Goal: Task Accomplishment & Management: Complete application form

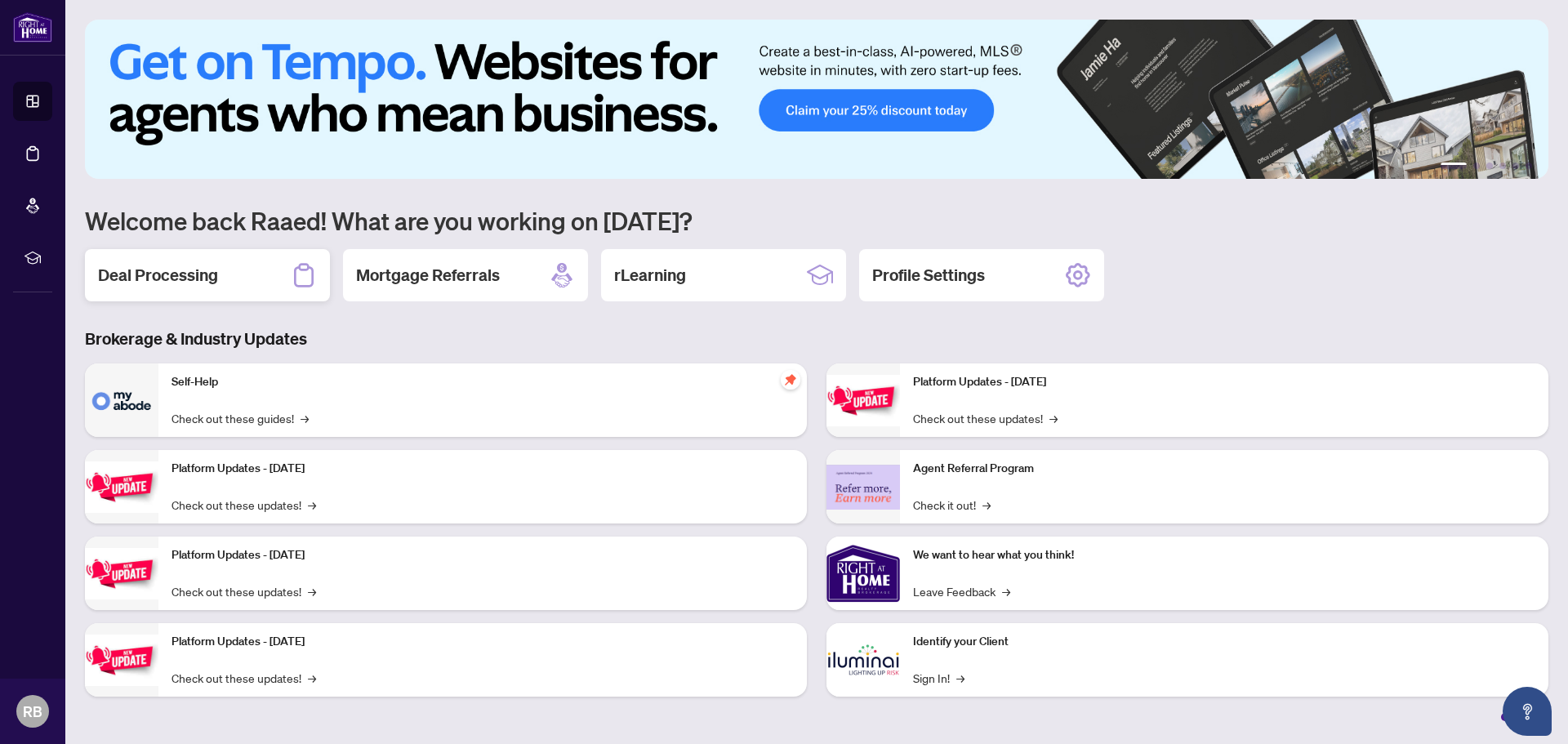
click at [182, 275] on h2 "Deal Processing" at bounding box center [157, 275] width 120 height 23
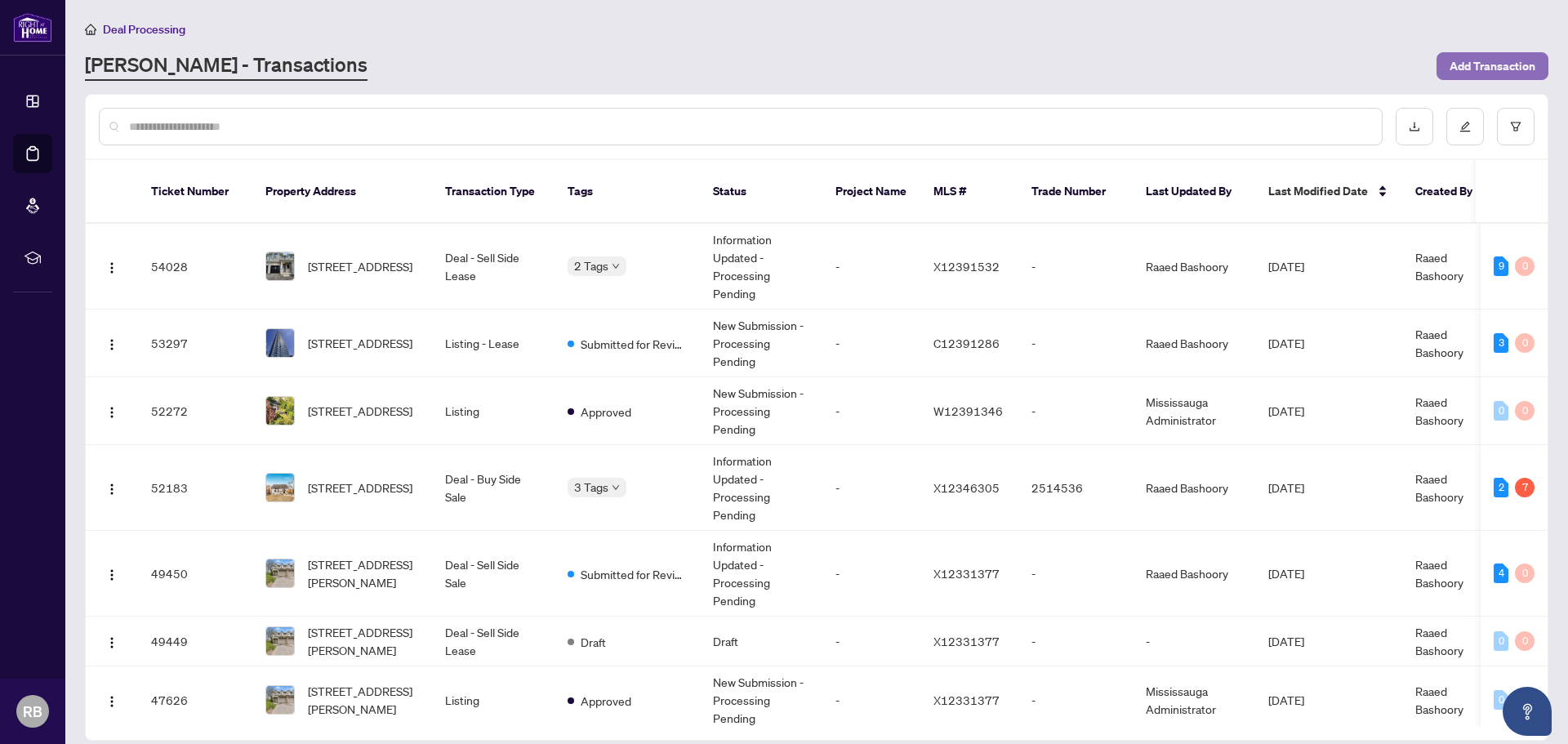
click at [1485, 65] on span "Add Transaction" at bounding box center [1493, 65] width 85 height 26
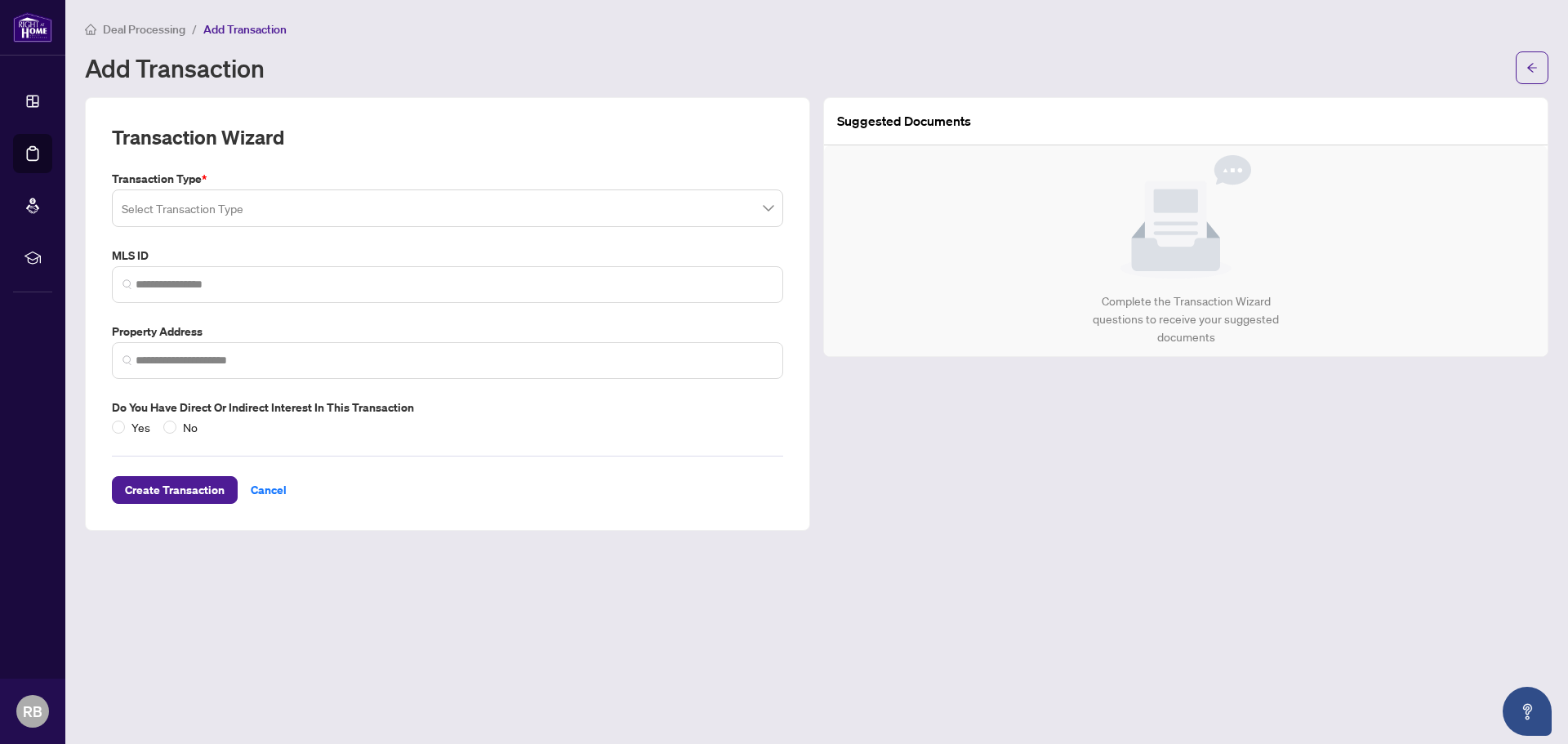
click at [181, 207] on input "search" at bounding box center [440, 210] width 637 height 36
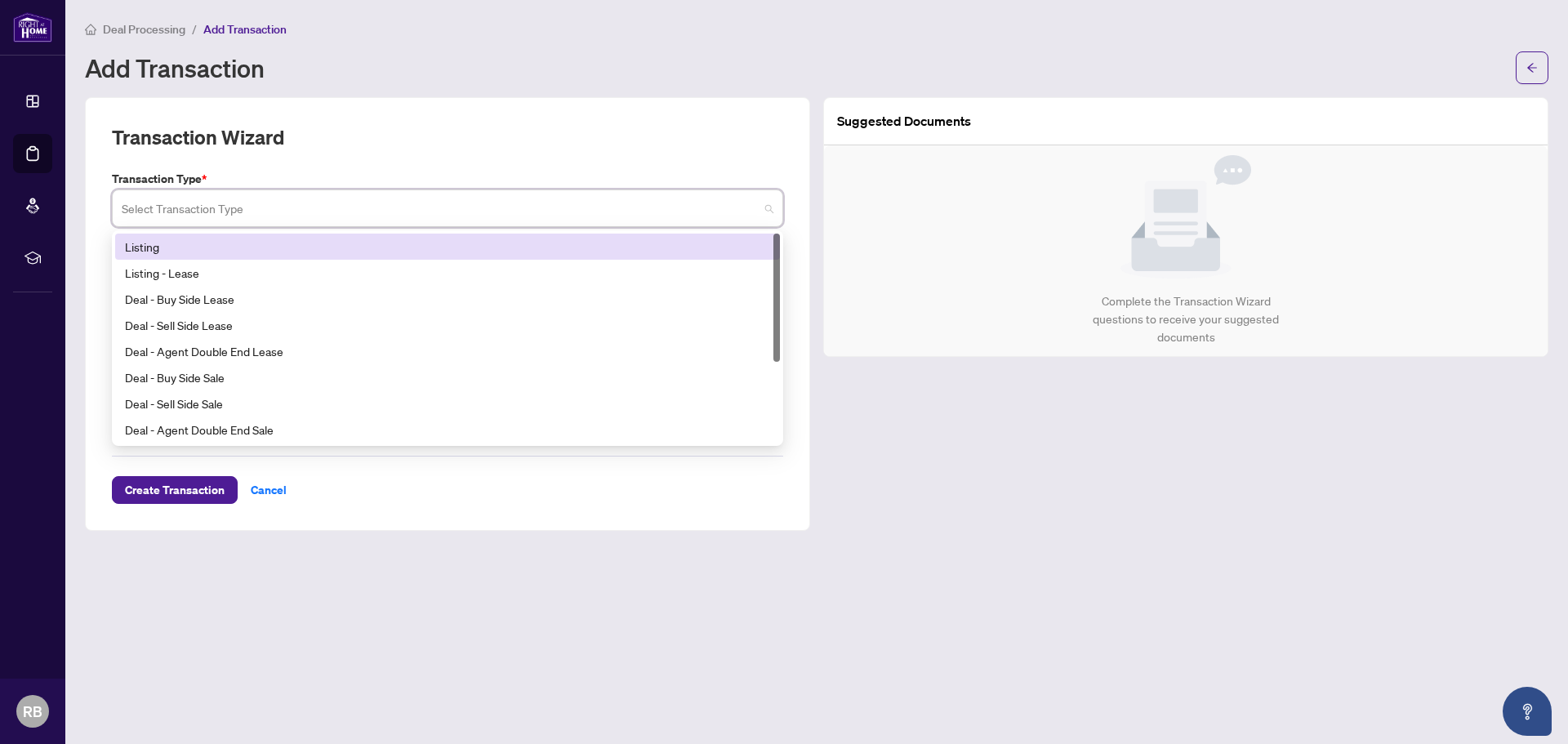
click at [157, 253] on div "Listing" at bounding box center [447, 246] width 645 height 18
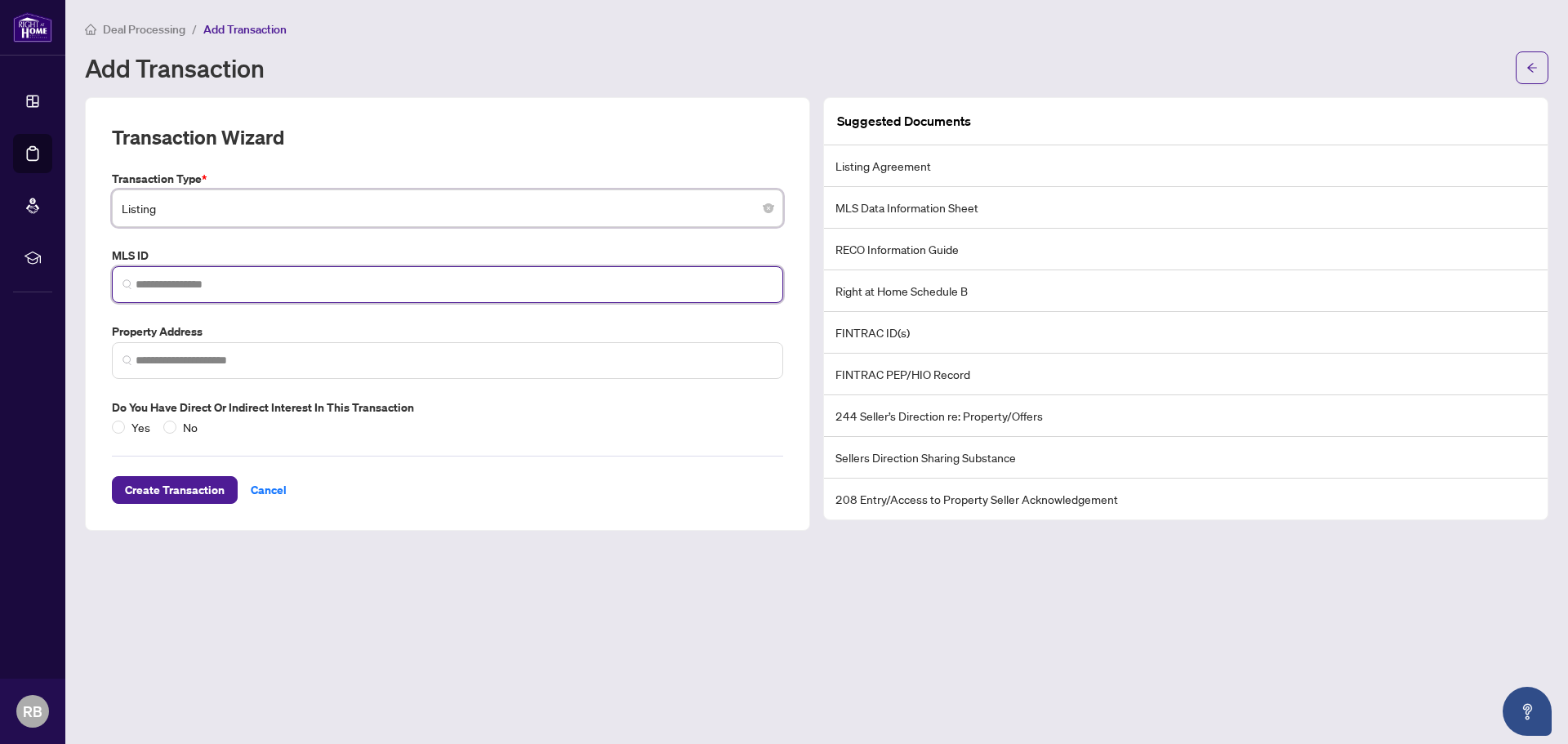
click at [168, 284] on input "search" at bounding box center [454, 285] width 637 height 17
paste input "*********"
type input "*********"
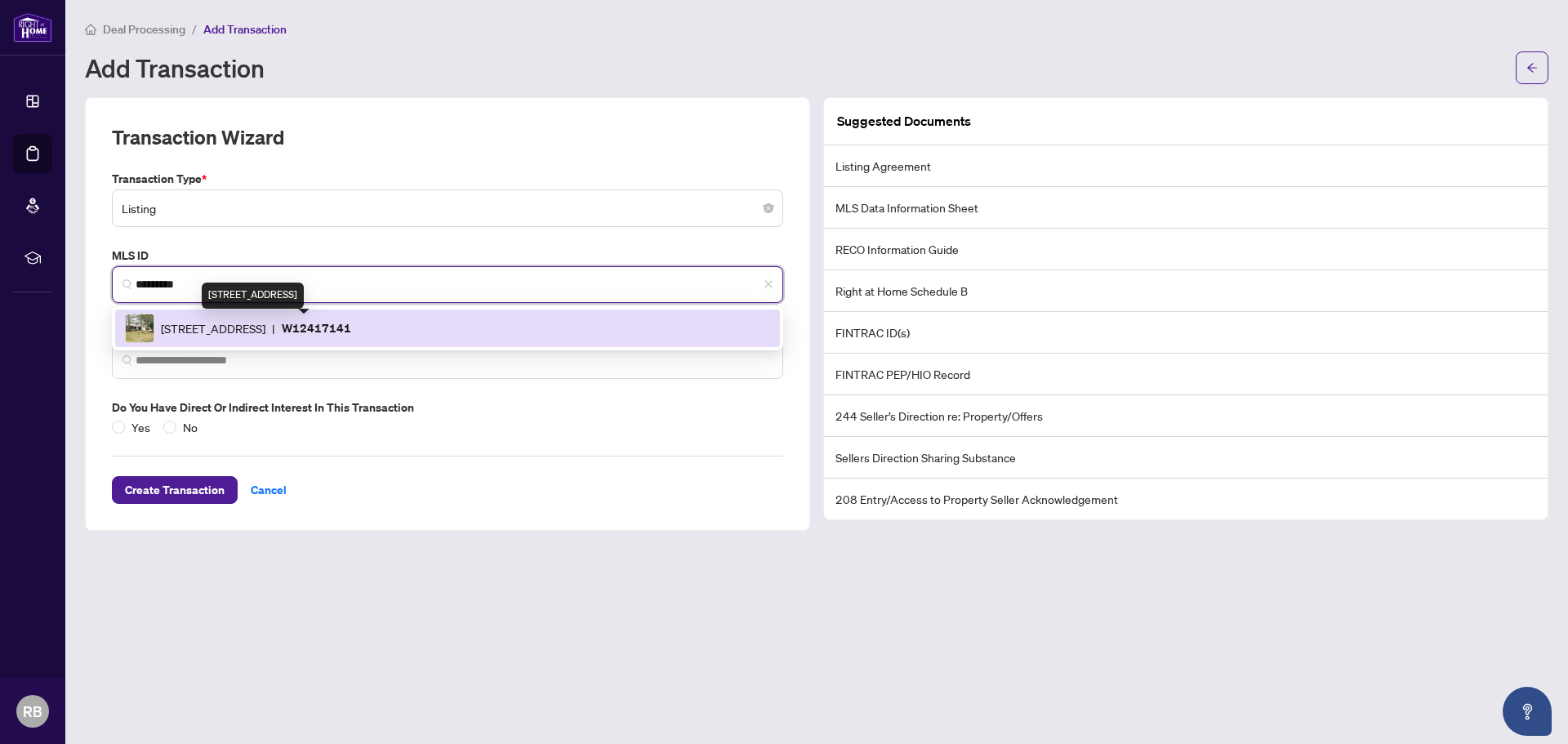
click at [222, 333] on span "[STREET_ADDRESS]" at bounding box center [213, 328] width 105 height 18
type input "**********"
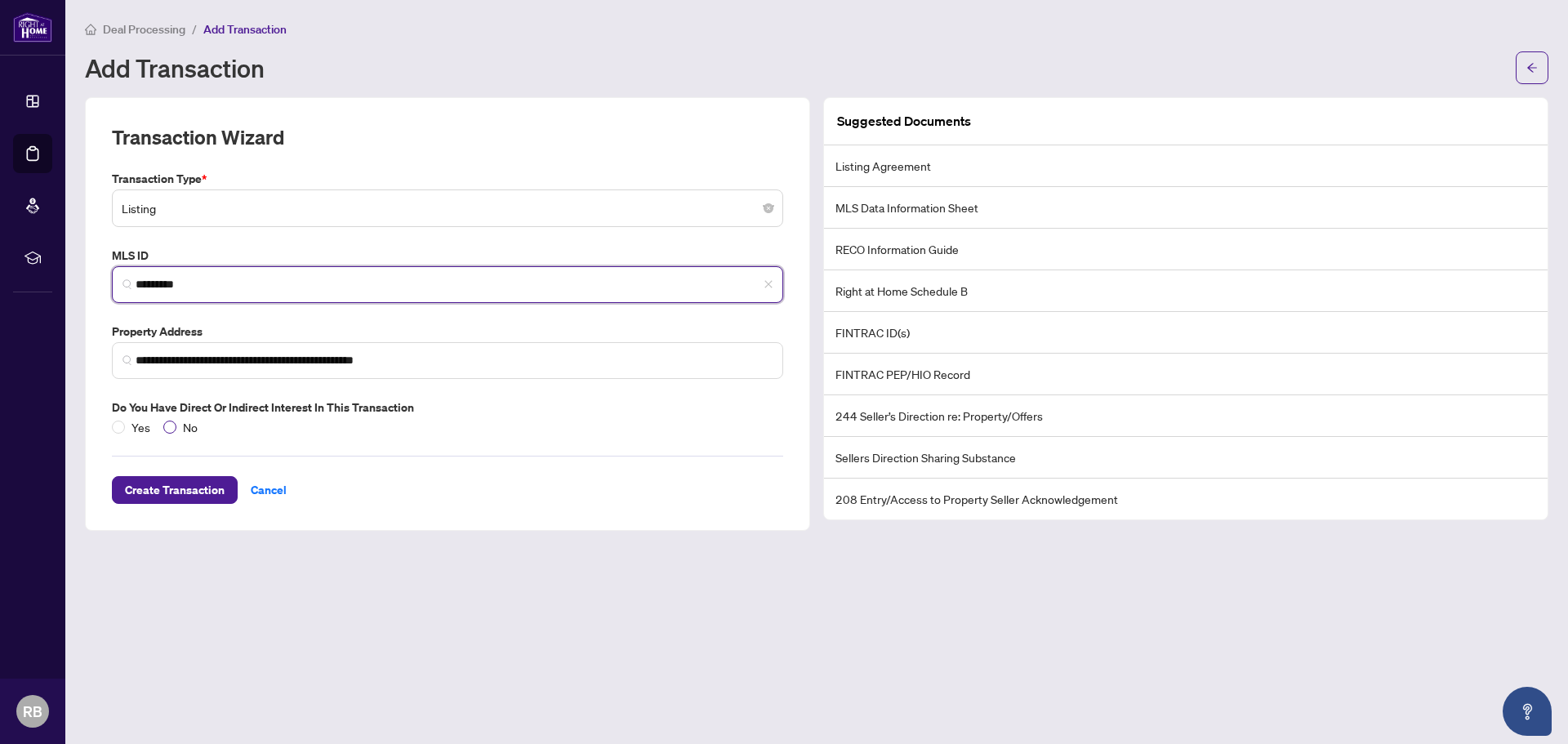
type input "*********"
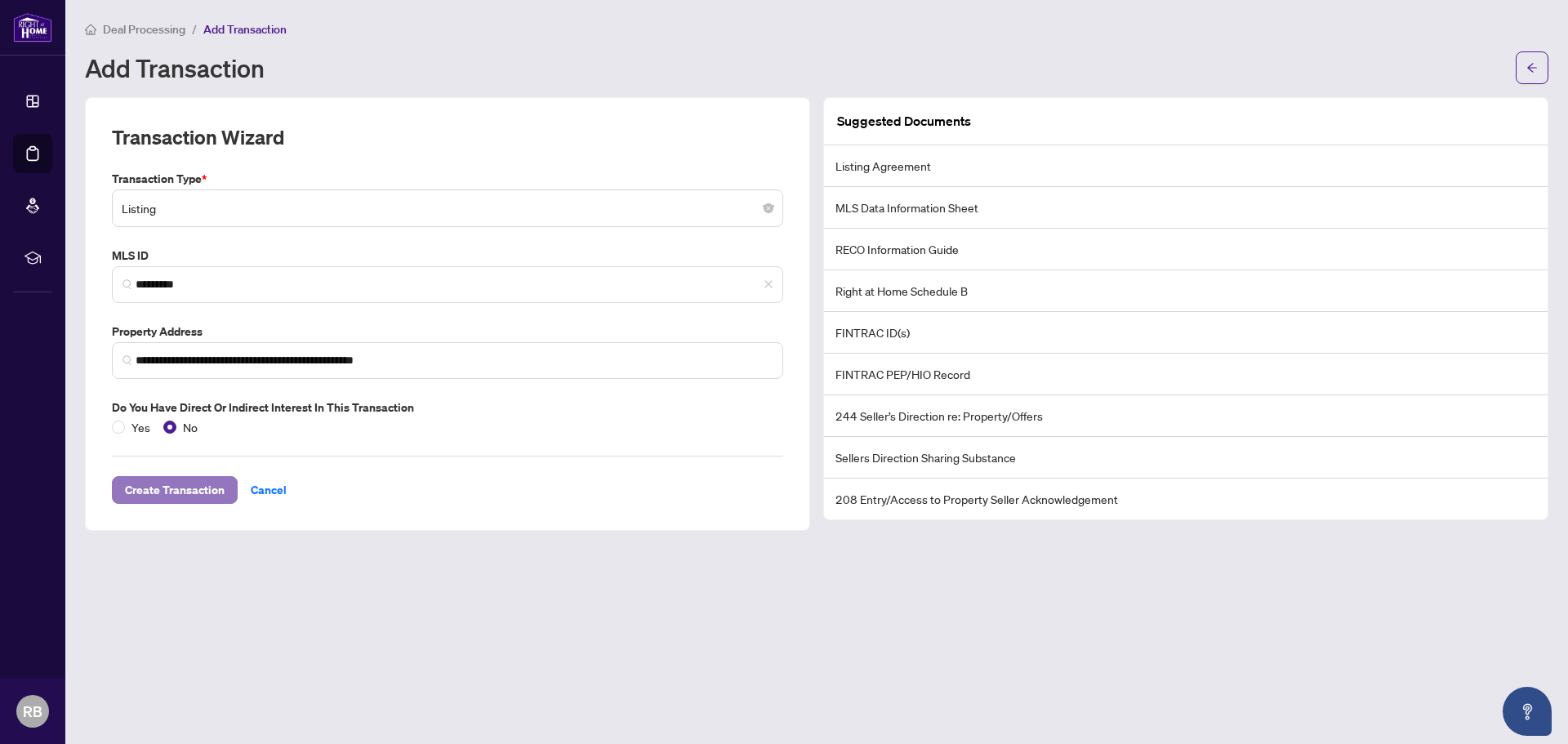
click at [182, 490] on span "Create Transaction" at bounding box center [174, 489] width 100 height 26
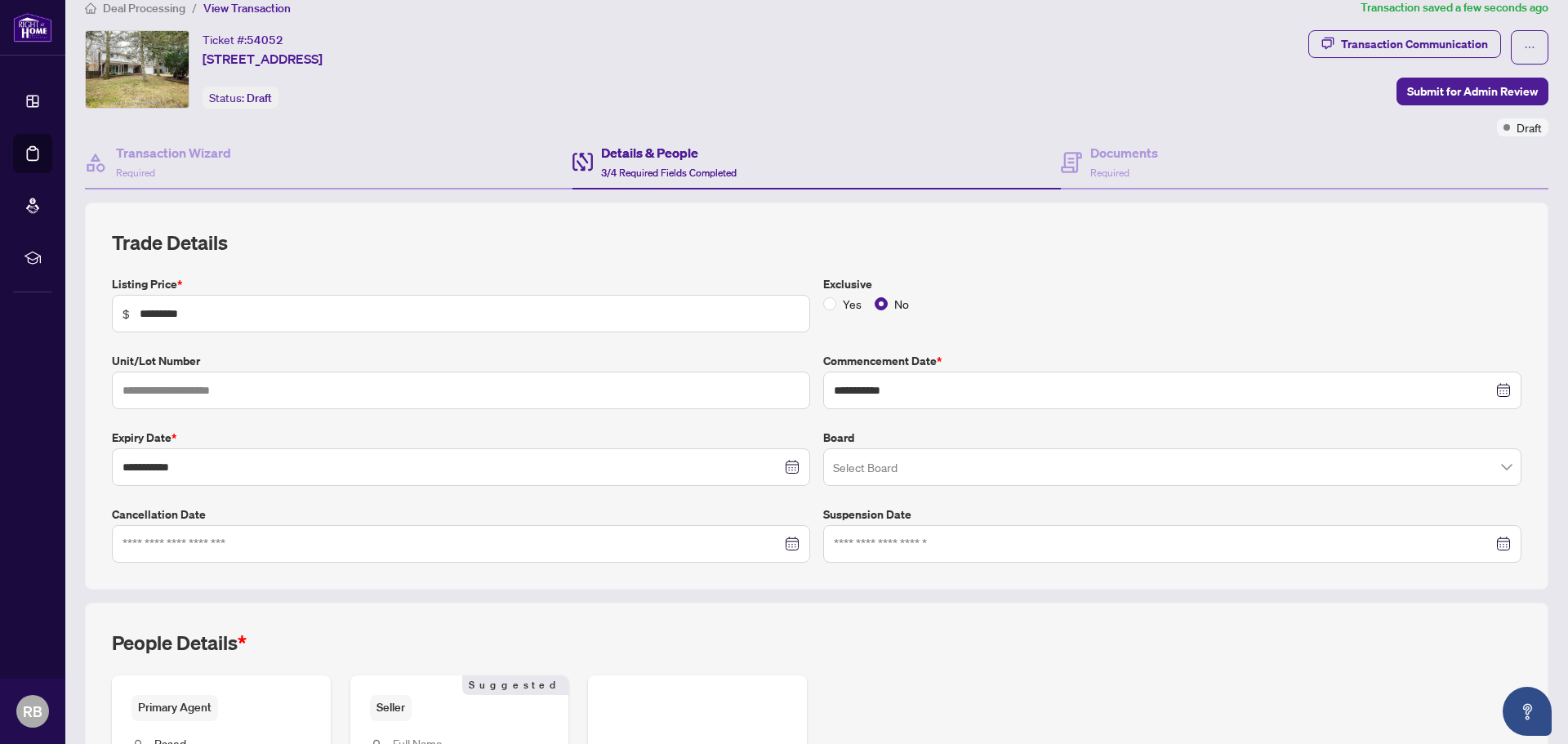
scroll to position [264, 0]
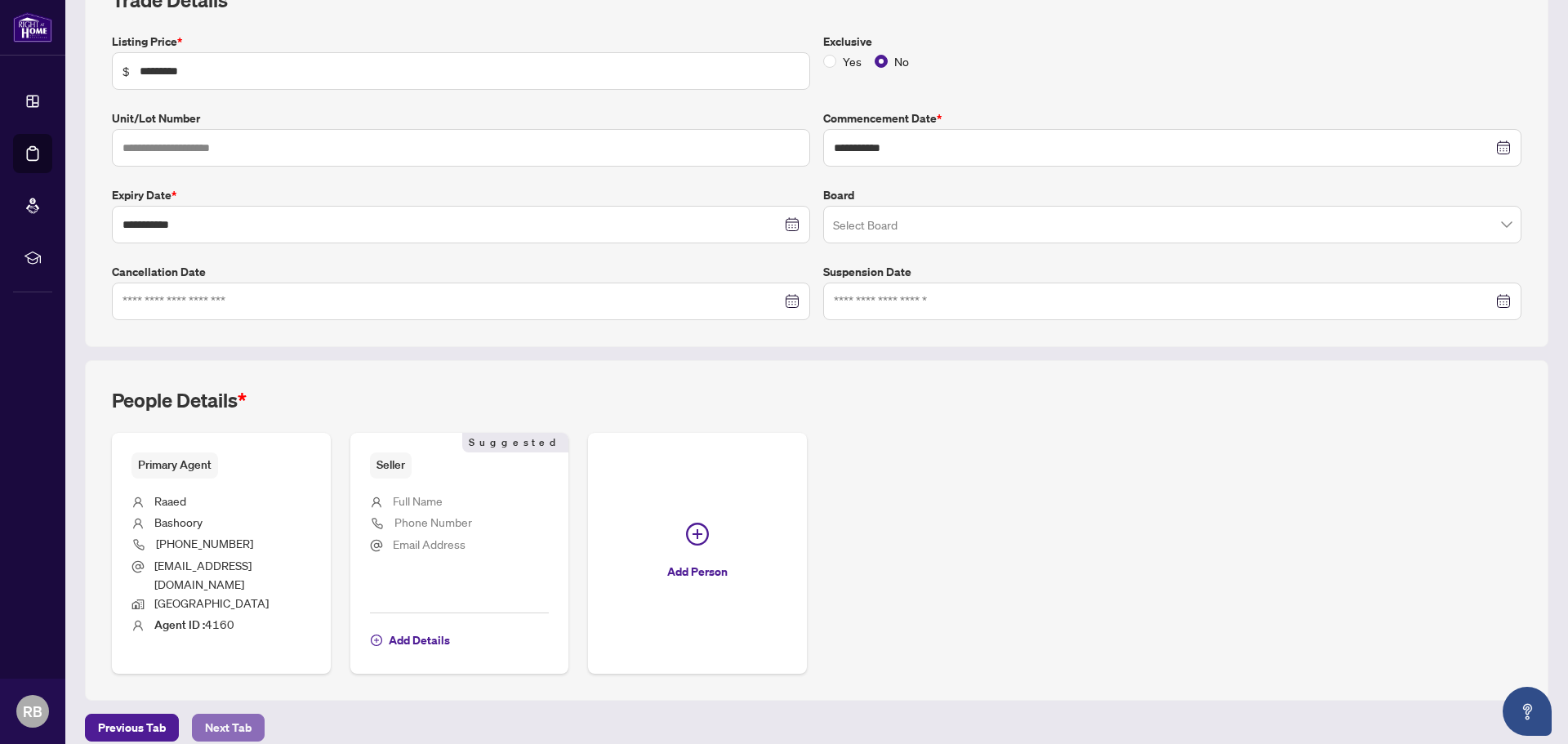
click at [219, 715] on span "Next Tab" at bounding box center [229, 727] width 47 height 26
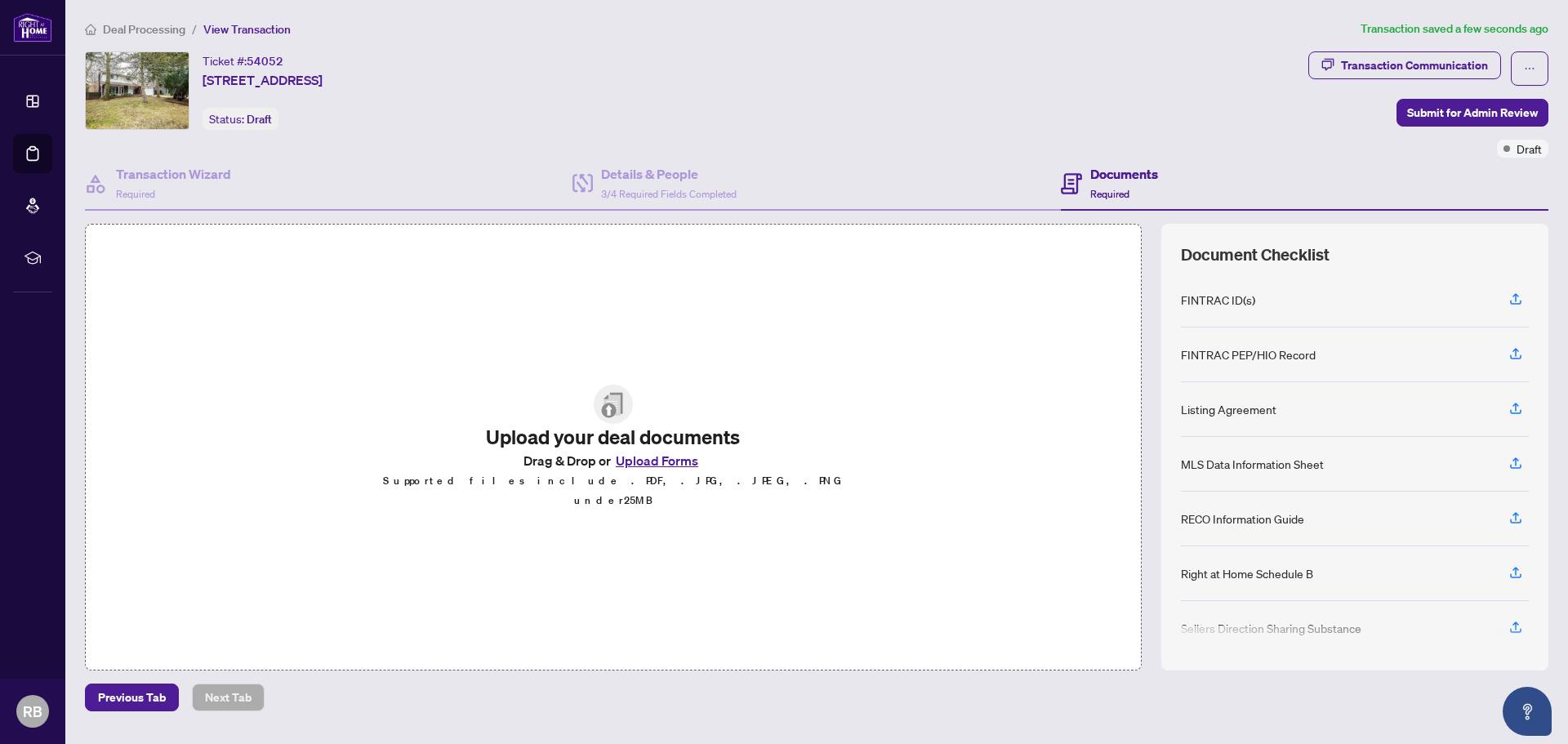
click at [656, 469] on button "Upload Forms" at bounding box center [657, 460] width 92 height 21
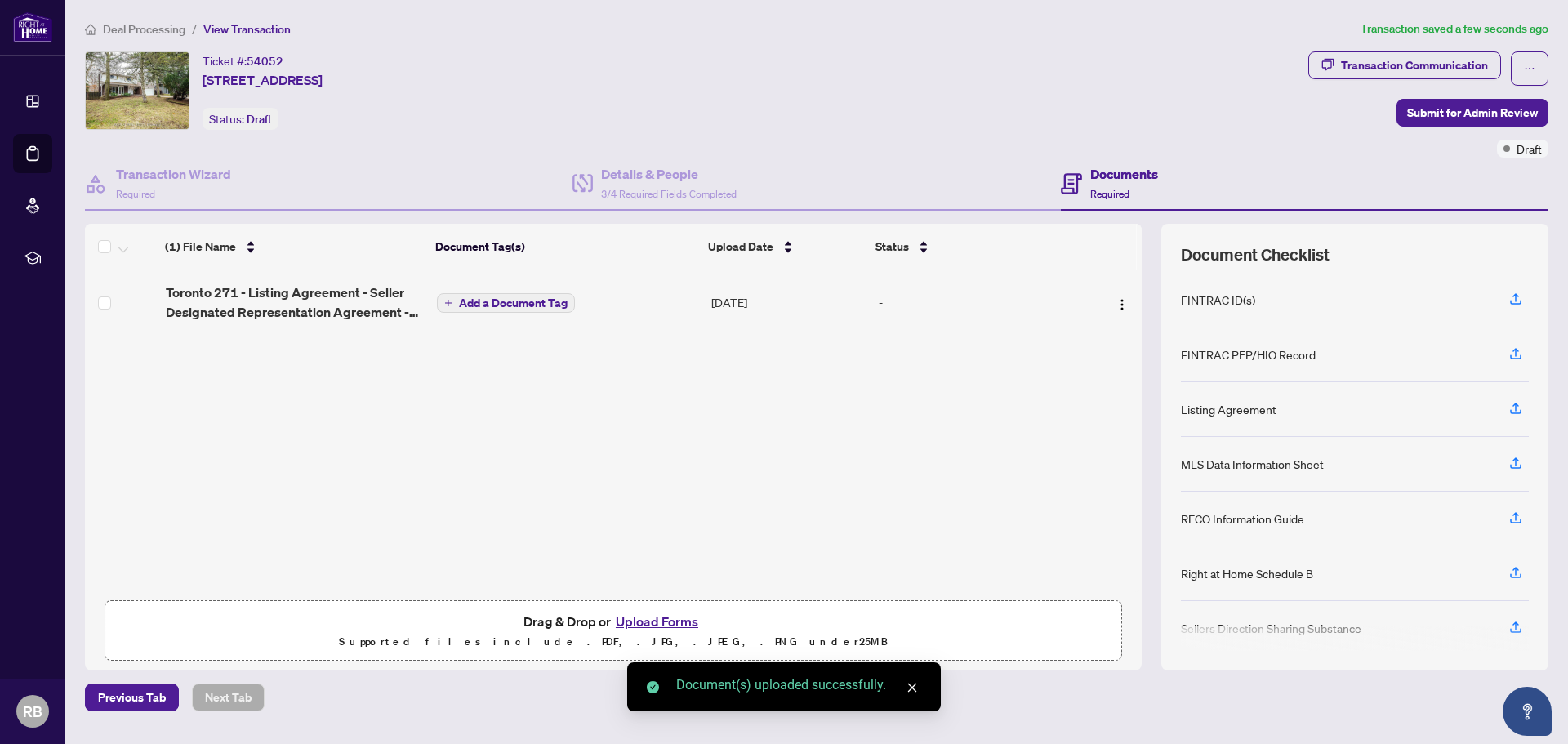
click at [657, 623] on button "Upload Forms" at bounding box center [657, 621] width 92 height 21
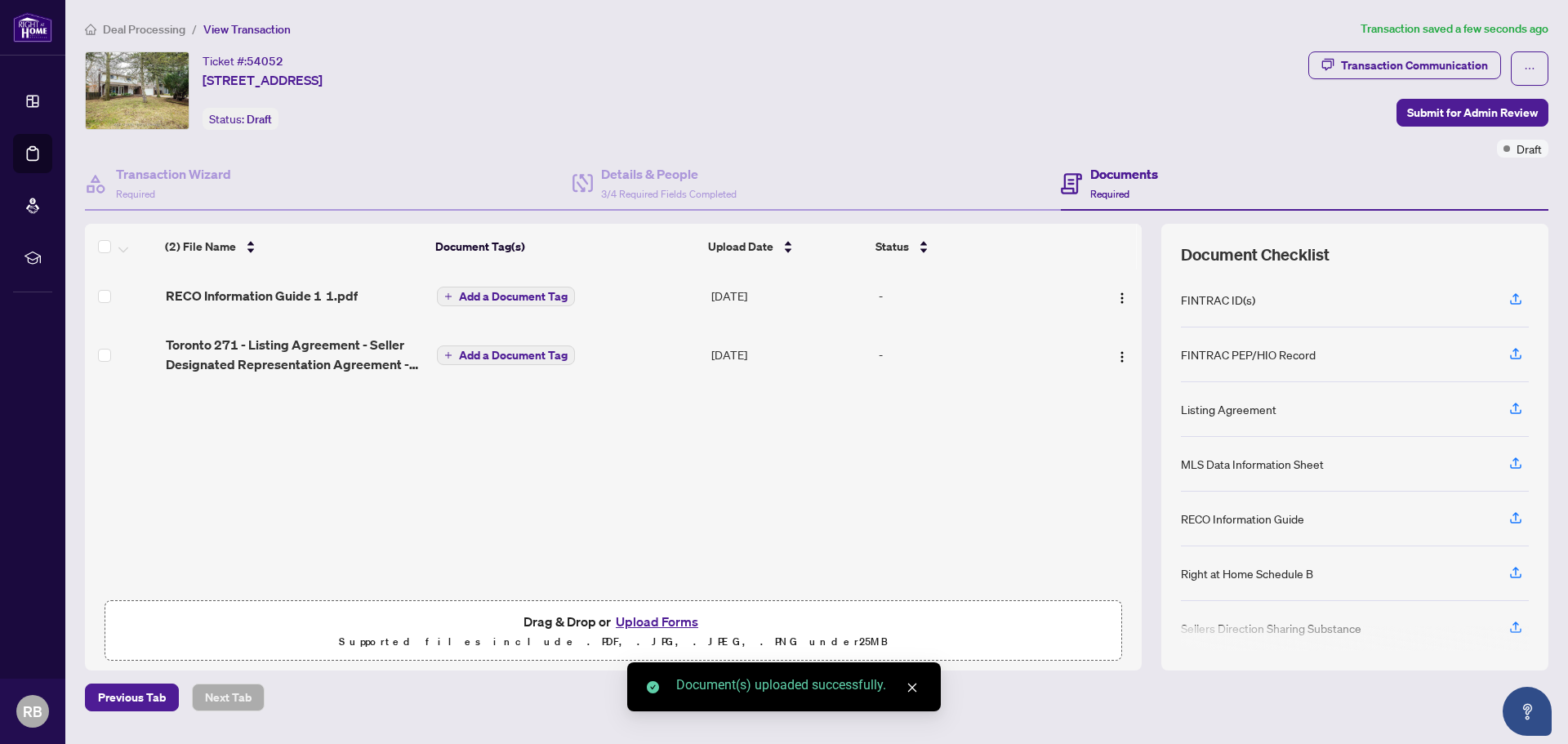
click at [650, 620] on button "Upload Forms" at bounding box center [657, 621] width 92 height 21
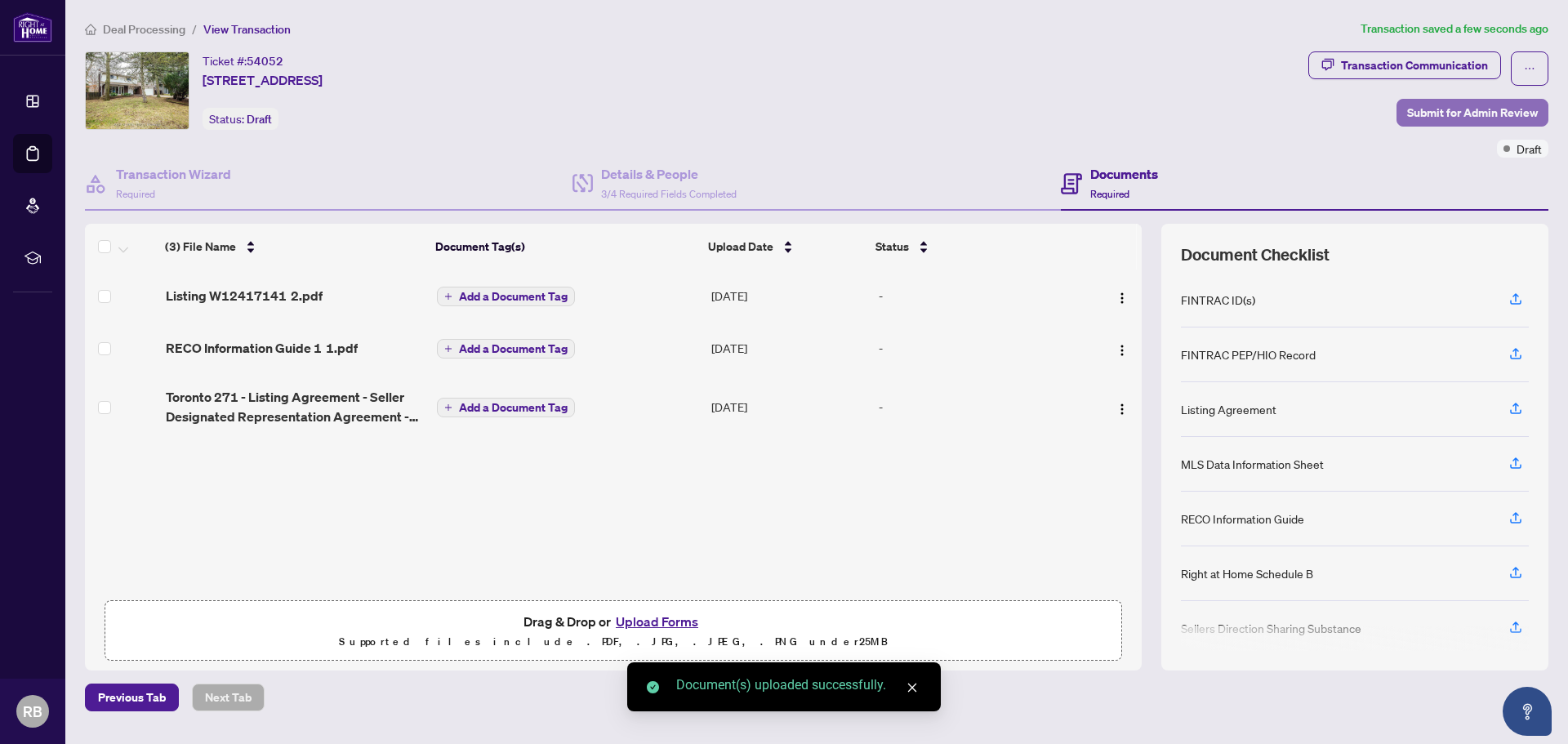
click at [1455, 106] on span "Submit for Admin Review" at bounding box center [1473, 112] width 131 height 26
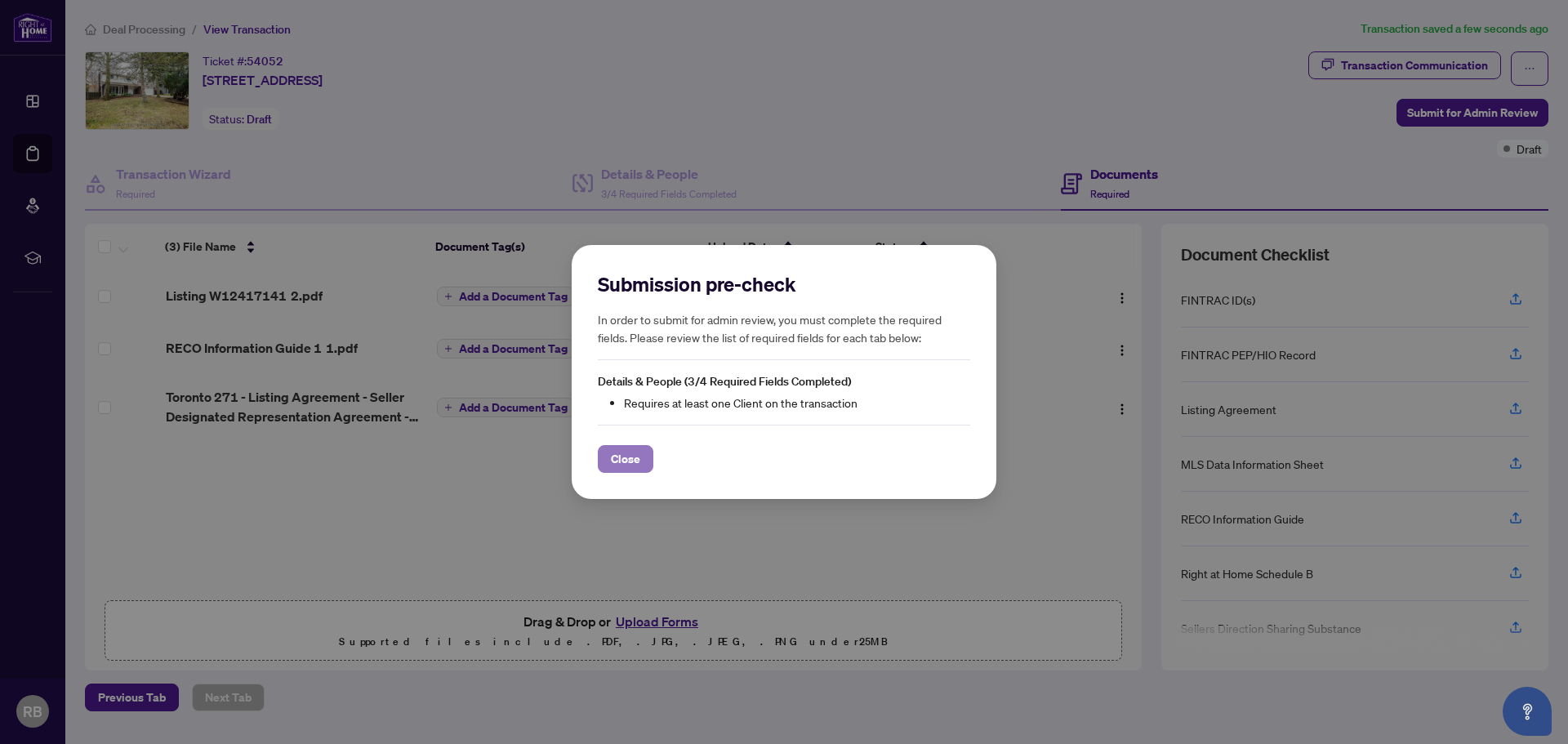
click at [616, 462] on span "Close" at bounding box center [625, 458] width 29 height 26
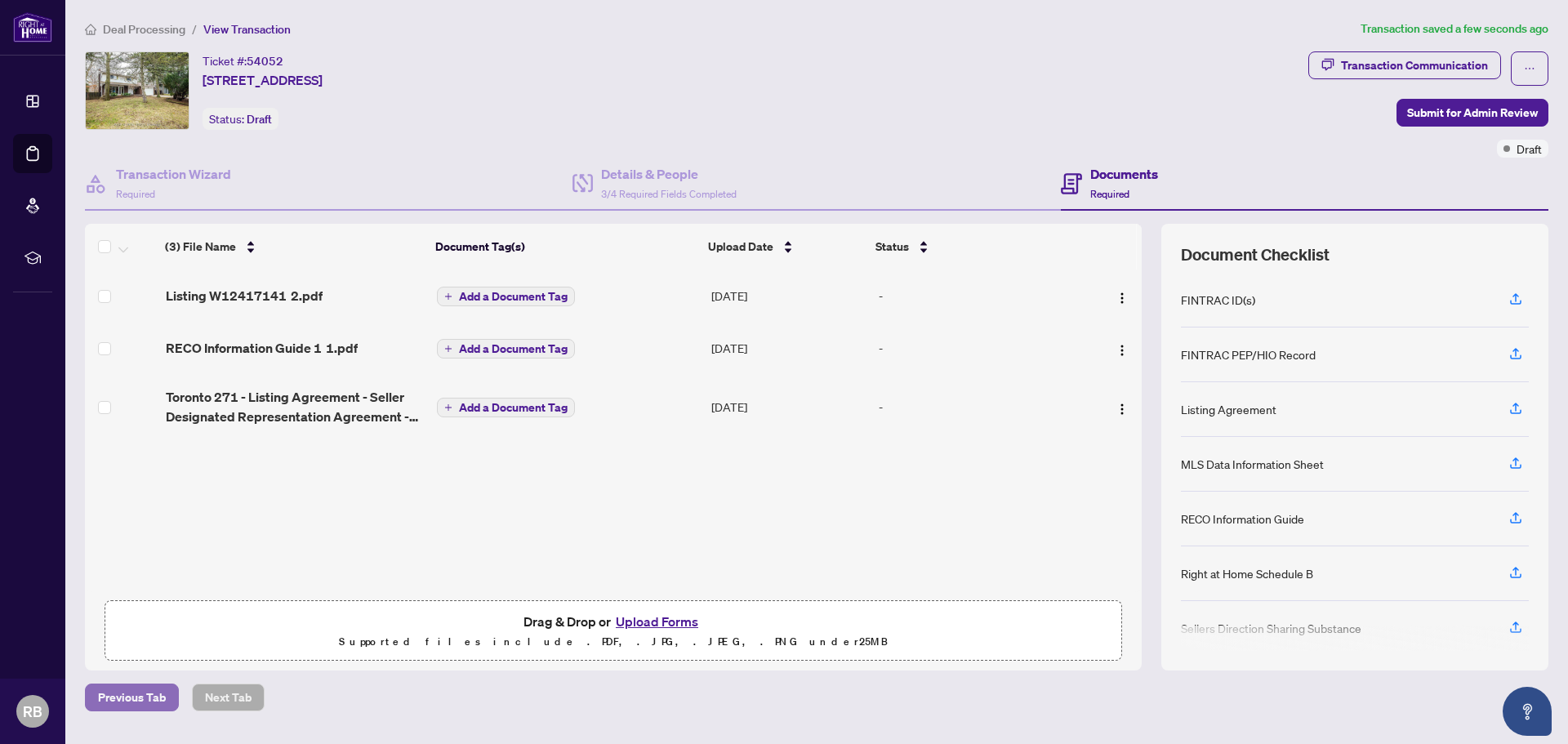
click at [127, 696] on span "Previous Tab" at bounding box center [132, 697] width 68 height 26
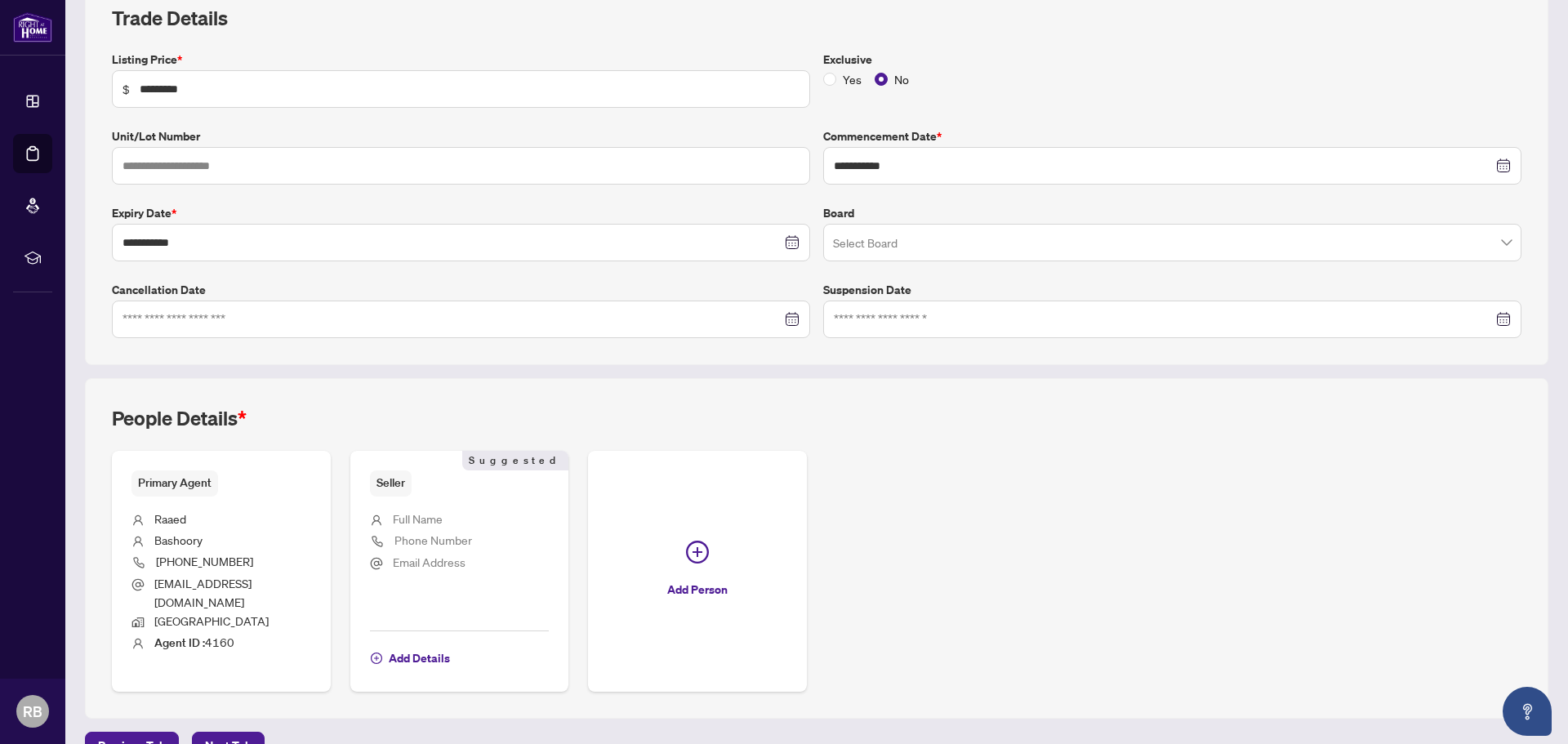
scroll to position [264, 0]
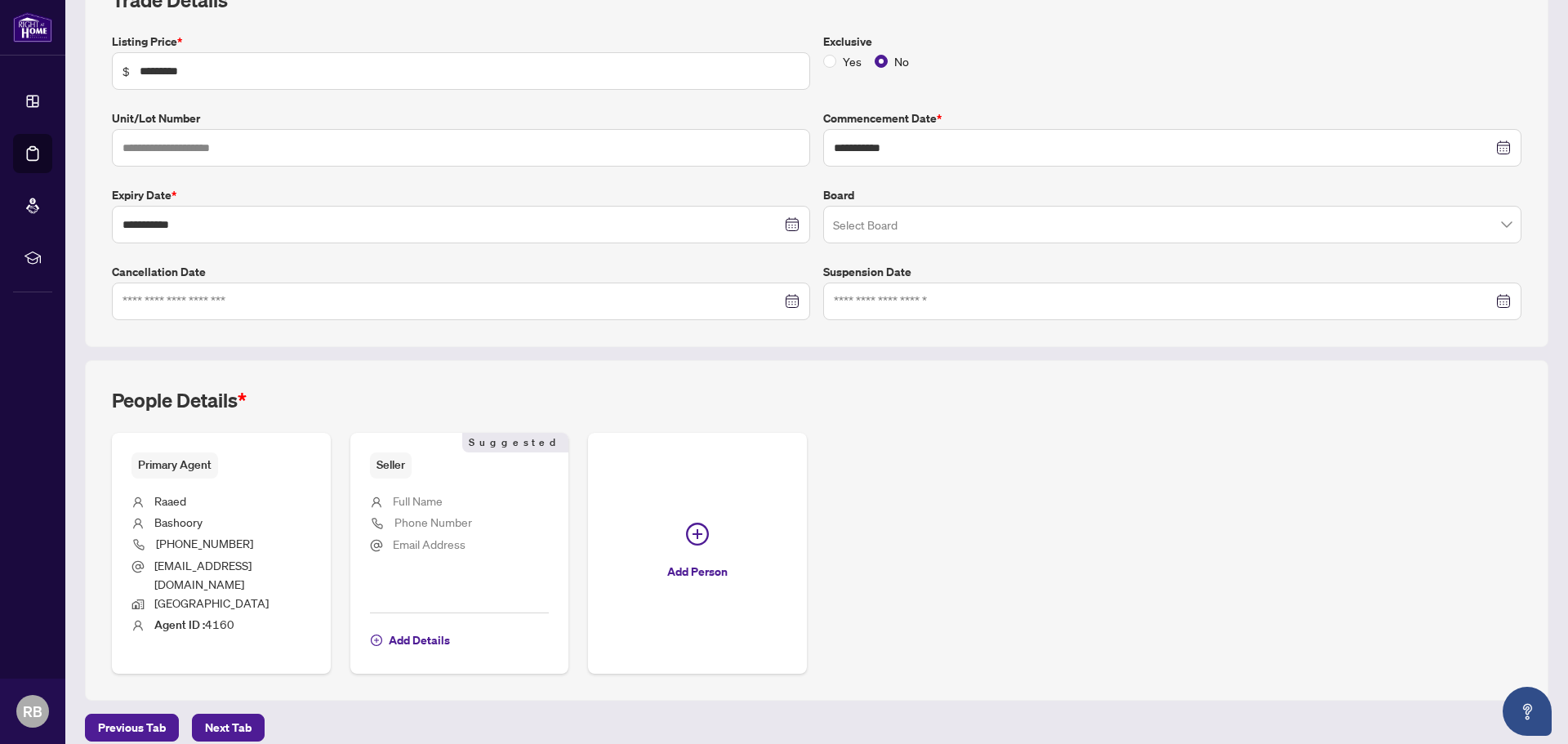
click at [251, 535] on li "[PHONE_NUMBER]" at bounding box center [221, 545] width 180 height 22
click at [167, 469] on span "Primary Agent" at bounding box center [174, 465] width 86 height 25
click at [383, 462] on span "Seller" at bounding box center [391, 465] width 42 height 25
click at [415, 628] on span "Add Details" at bounding box center [419, 640] width 61 height 26
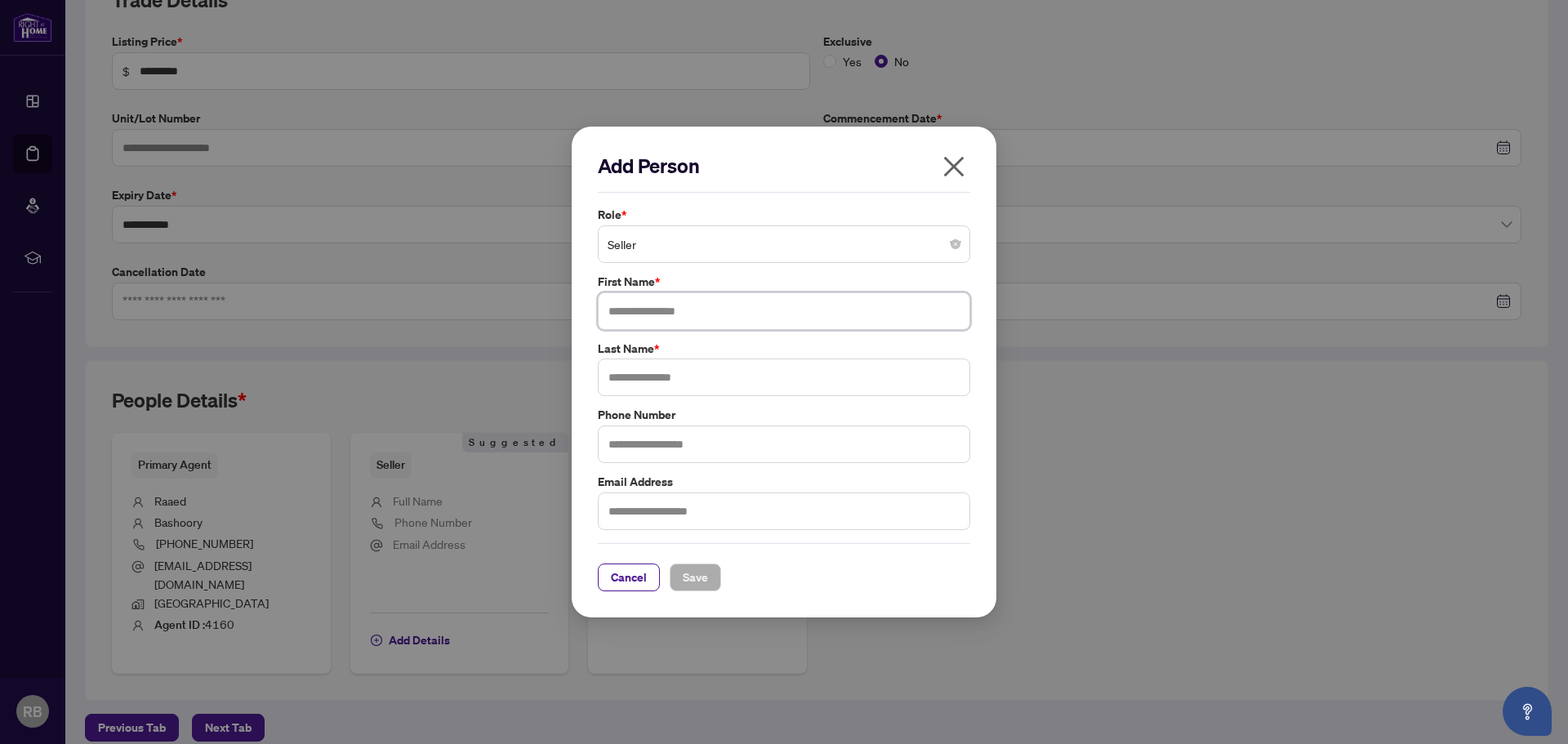
click at [655, 313] on input "text" at bounding box center [784, 311] width 373 height 38
type input "****"
click at [658, 379] on input "text" at bounding box center [784, 377] width 373 height 38
type input "*********"
click at [699, 576] on span "Save" at bounding box center [695, 577] width 25 height 26
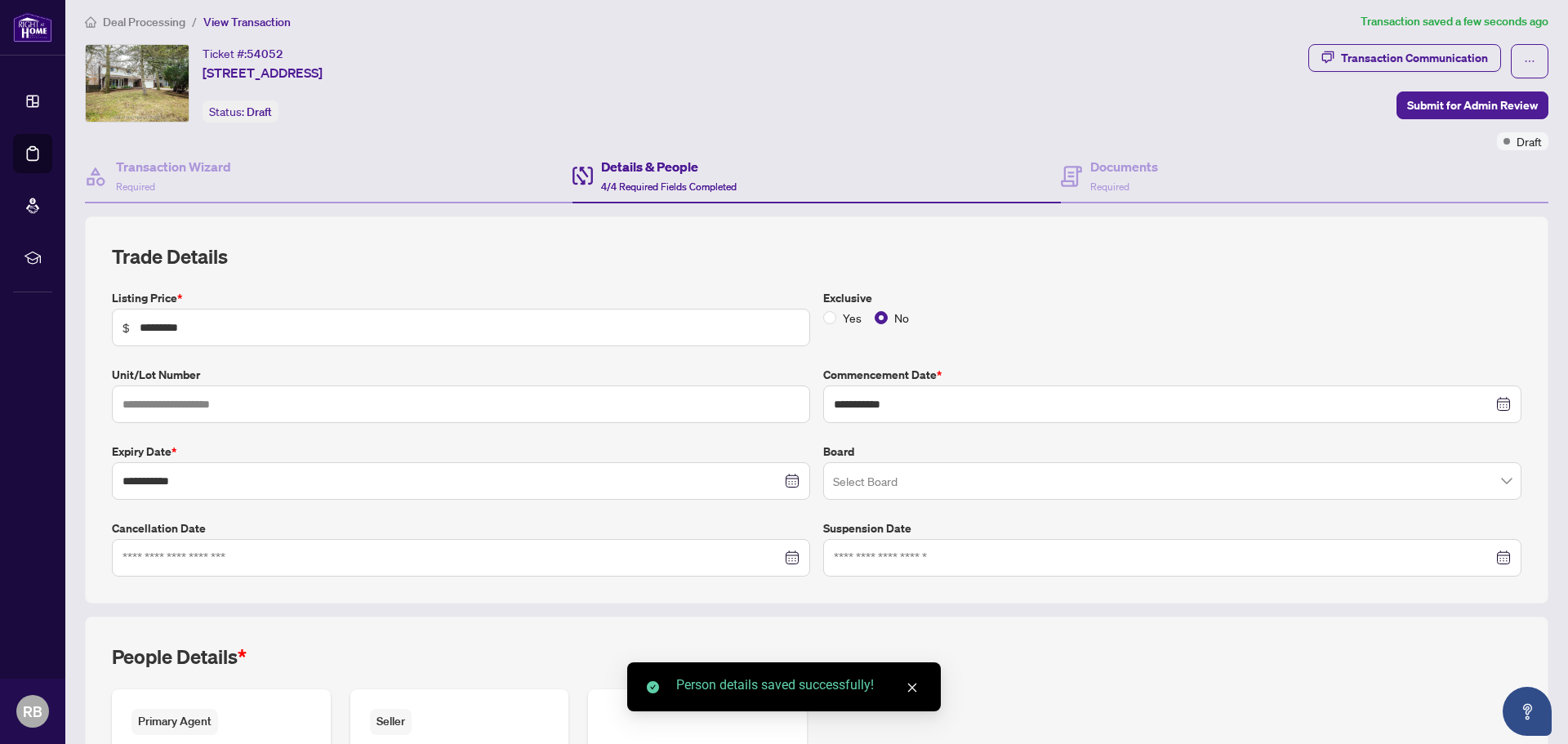
scroll to position [0, 0]
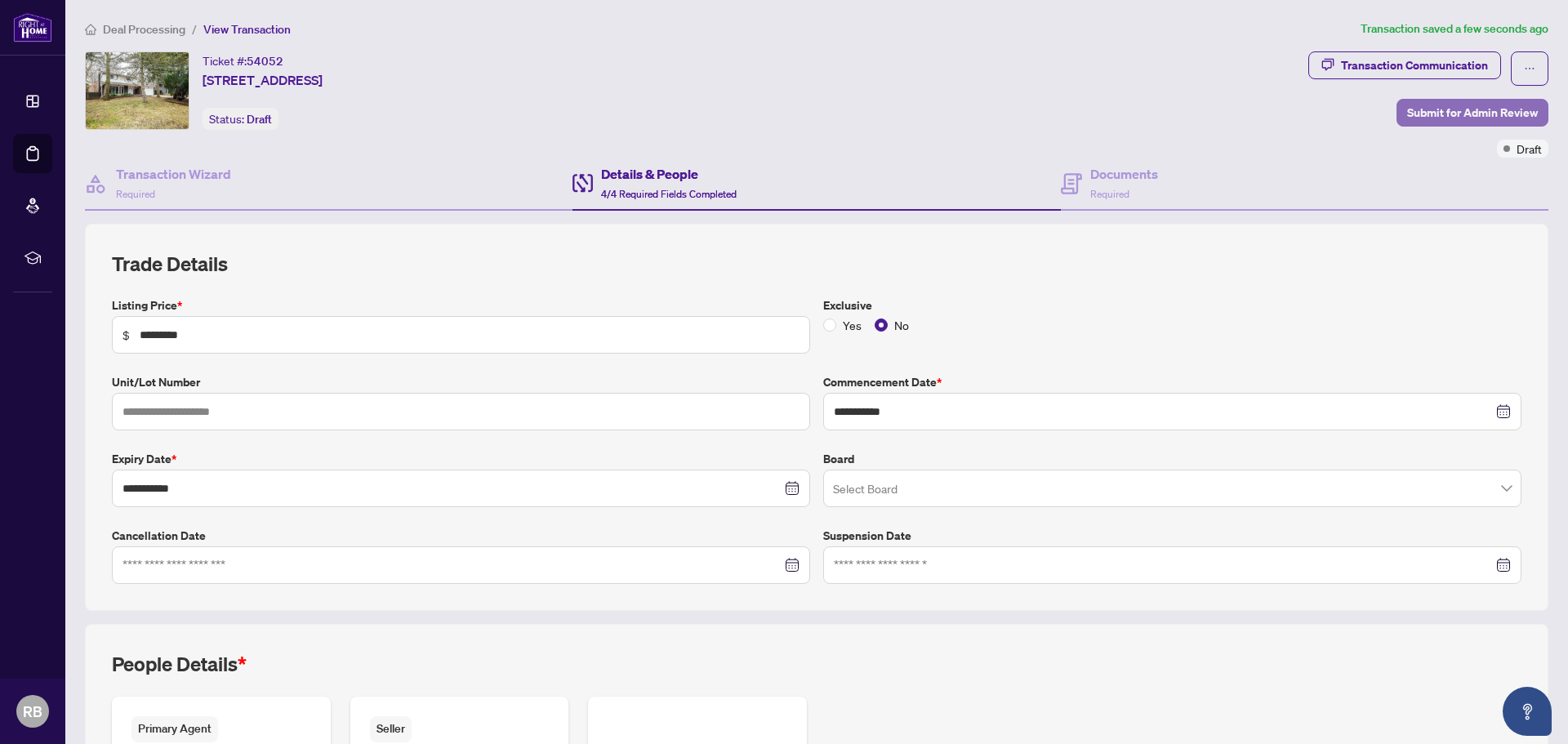
click at [1464, 113] on span "Submit for Admin Review" at bounding box center [1473, 112] width 131 height 26
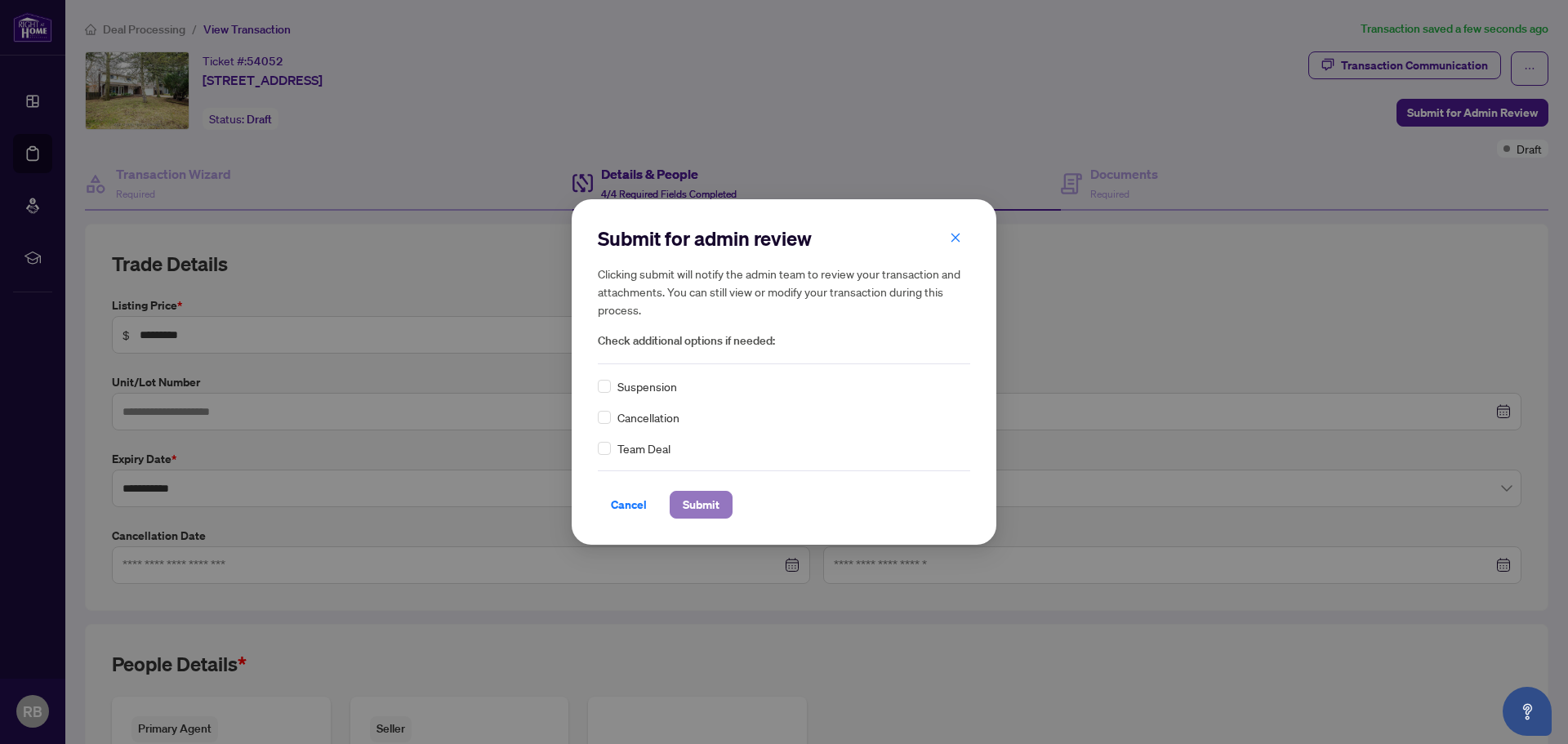
click at [694, 500] on span "Submit" at bounding box center [701, 504] width 37 height 26
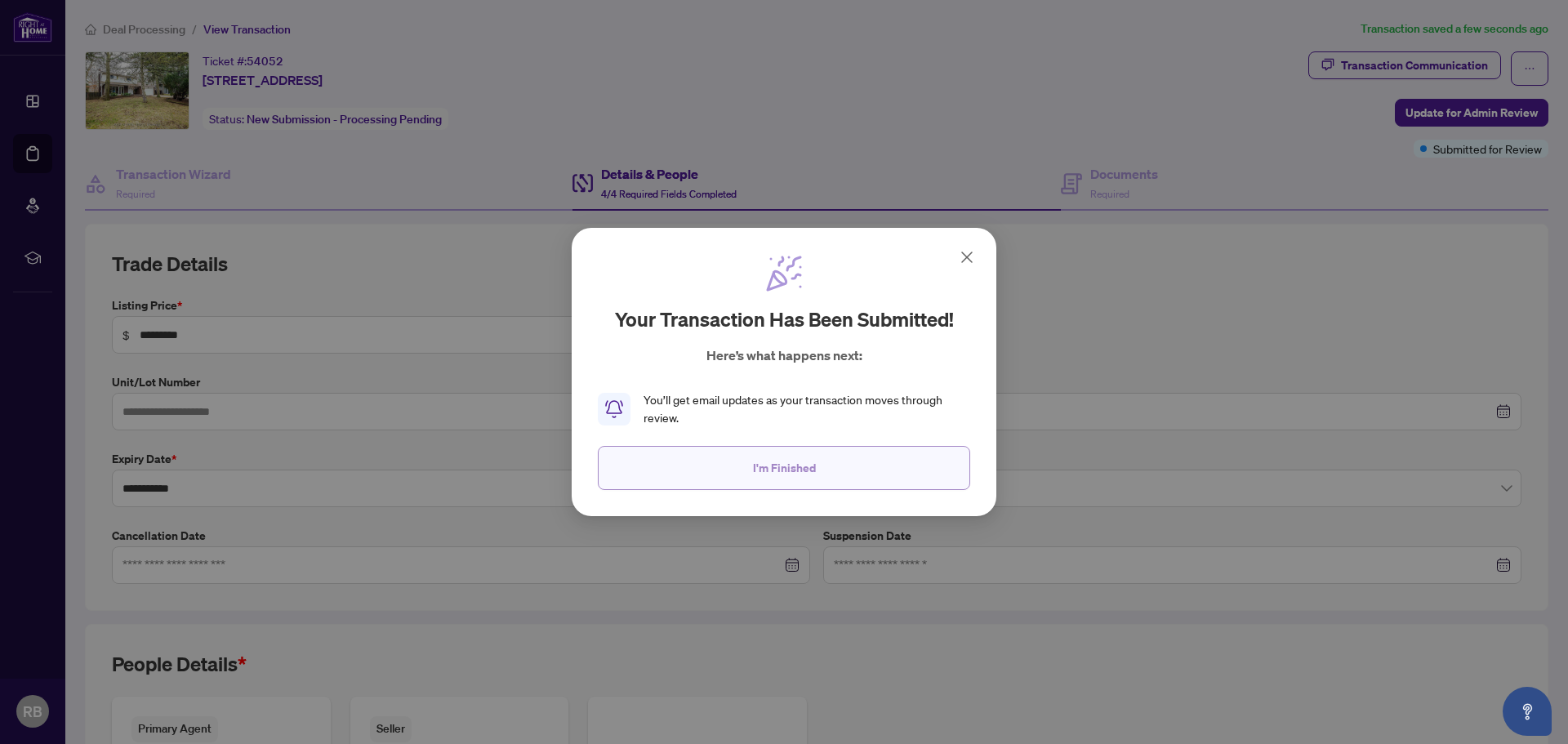
click at [773, 462] on span "I'm Finished" at bounding box center [784, 468] width 63 height 26
